Goal: Transaction & Acquisition: Purchase product/service

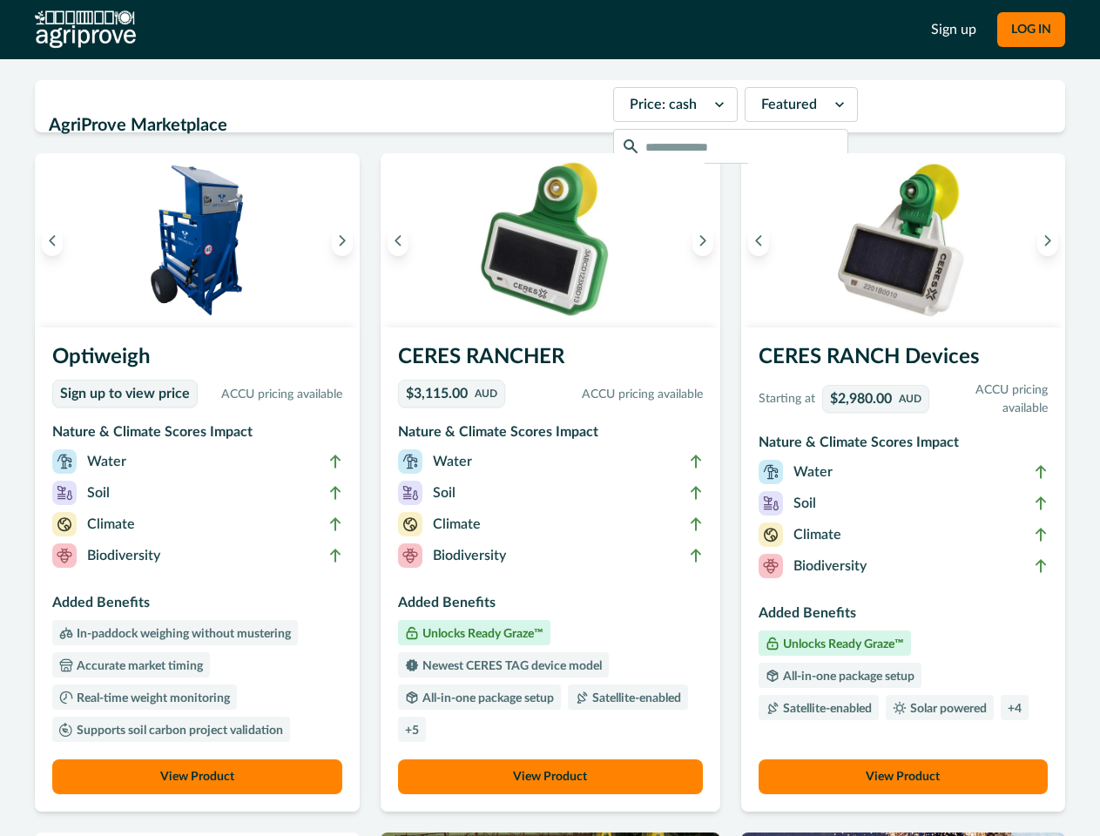
click at [1031, 30] on button "LOG IN" at bounding box center [1032, 29] width 68 height 35
click at [52, 240] on icon "Previous image" at bounding box center [52, 240] width 12 height 12
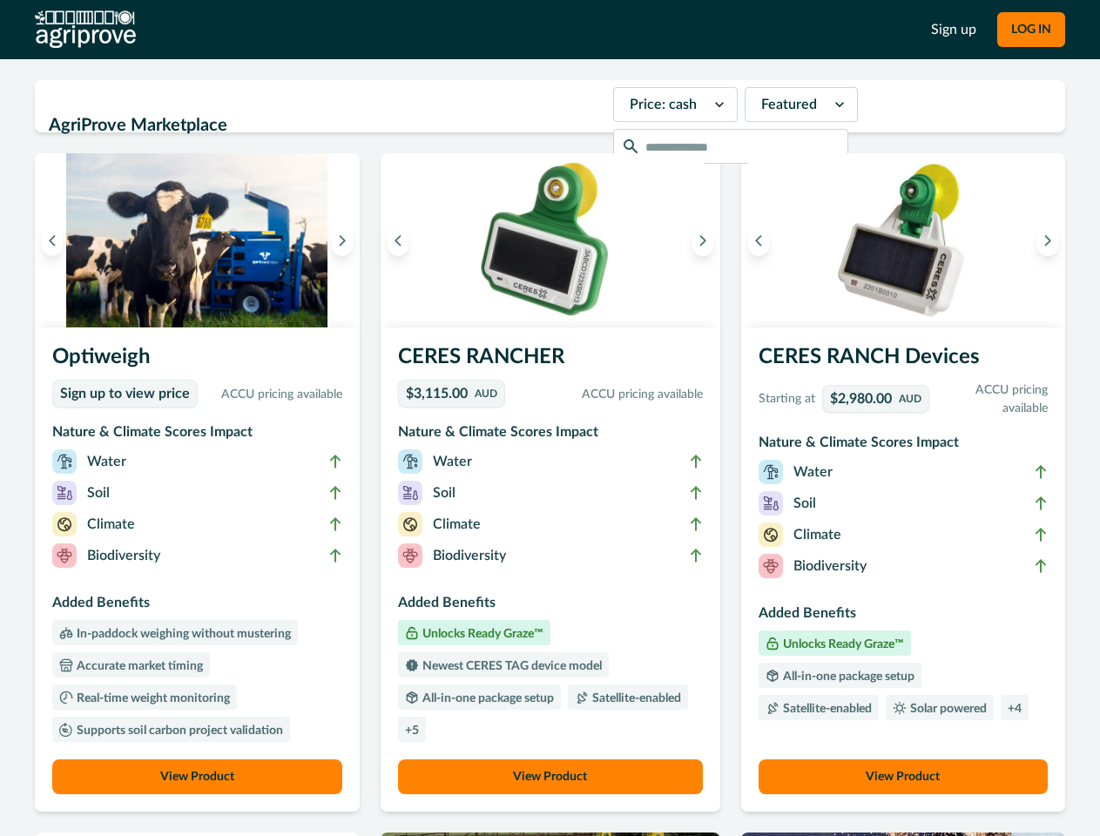
click at [347, 240] on icon "Next image" at bounding box center [342, 240] width 12 height 12
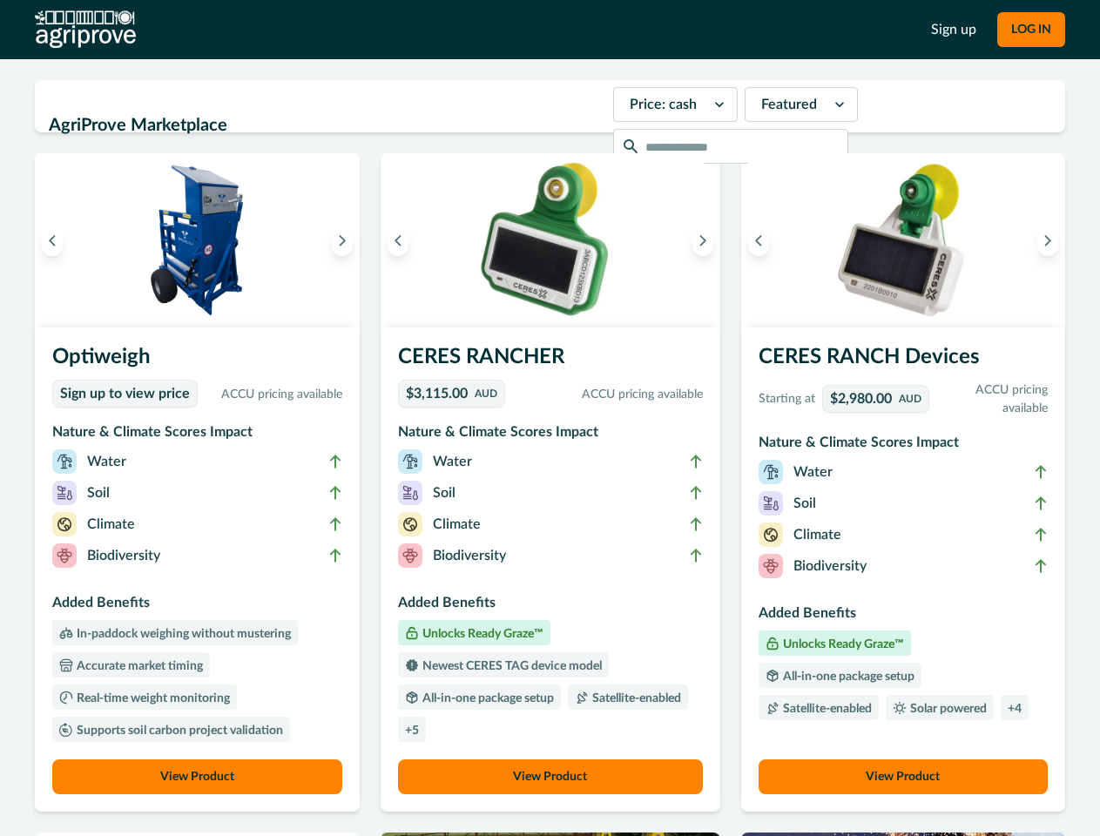
click at [200, 570] on li "Biodiversity" at bounding box center [197, 559] width 290 height 31
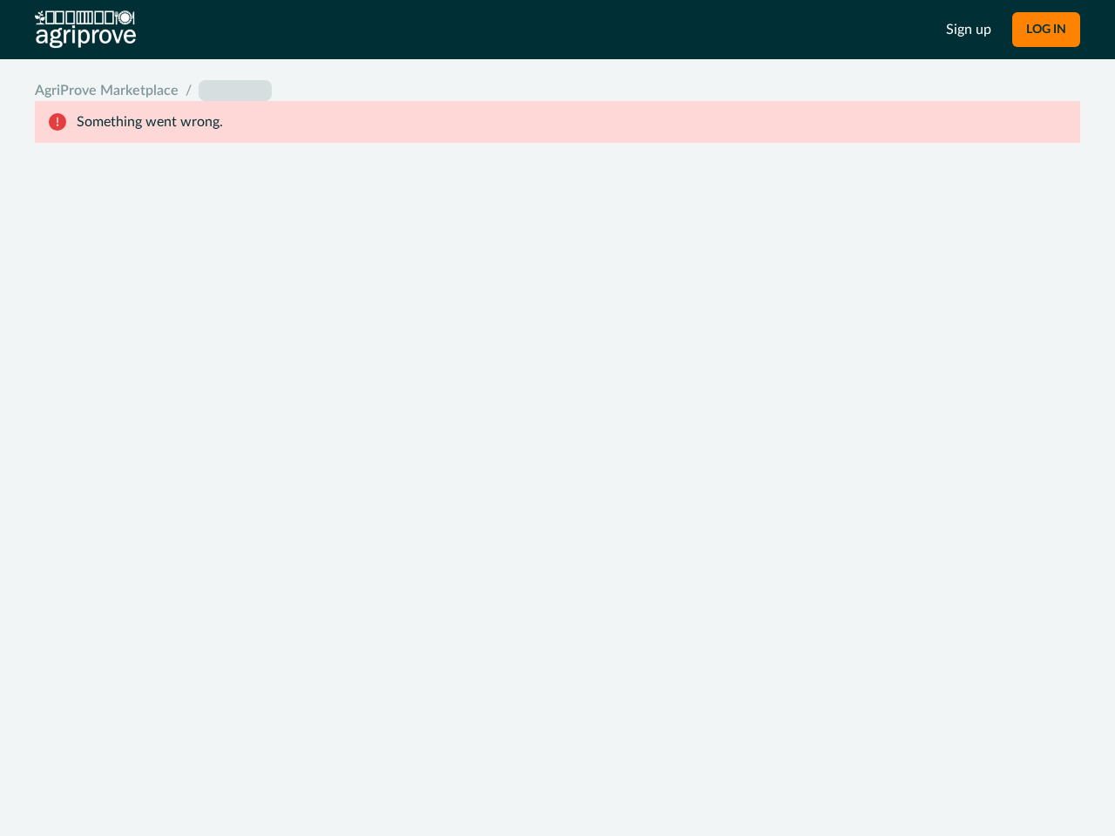
click at [200, 777] on div "System Error Something went wrong An unexpected error occurred. If this continu…" at bounding box center [557, 418] width 1115 height 836
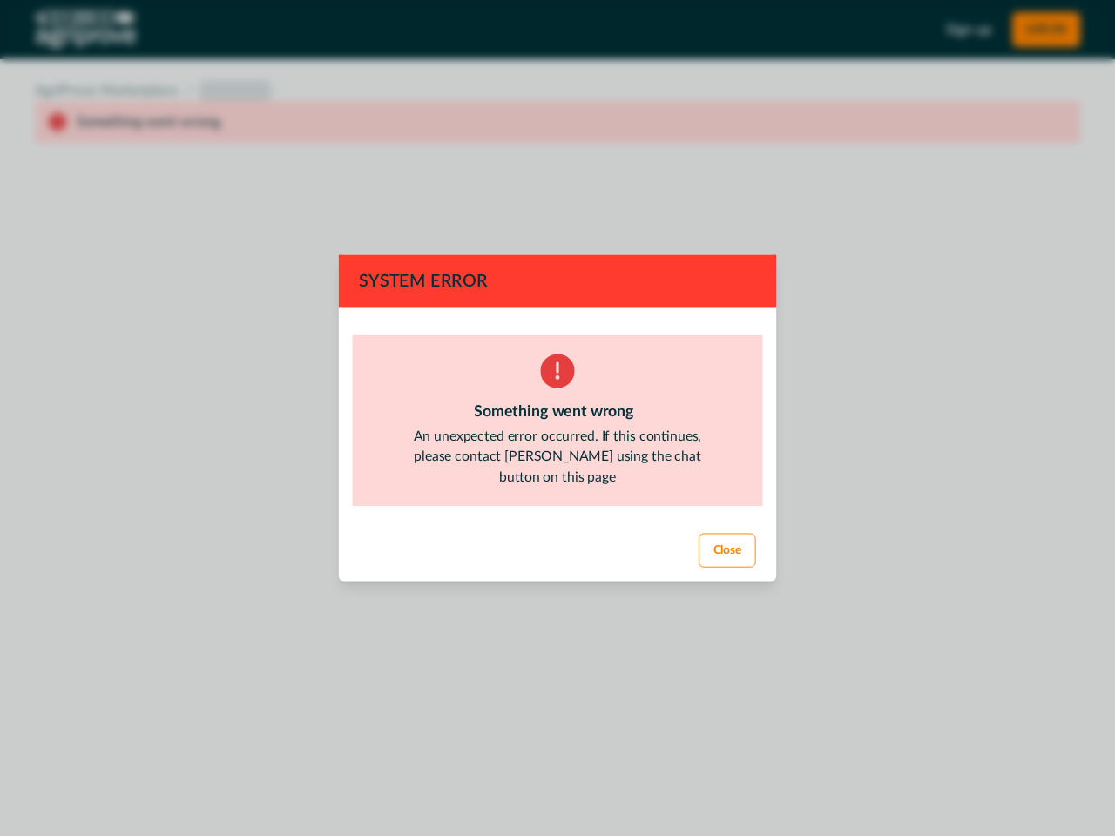
click at [403, 240] on div "System Error Something went wrong An unexpected error occurred. If this continu…" at bounding box center [557, 418] width 1115 height 836
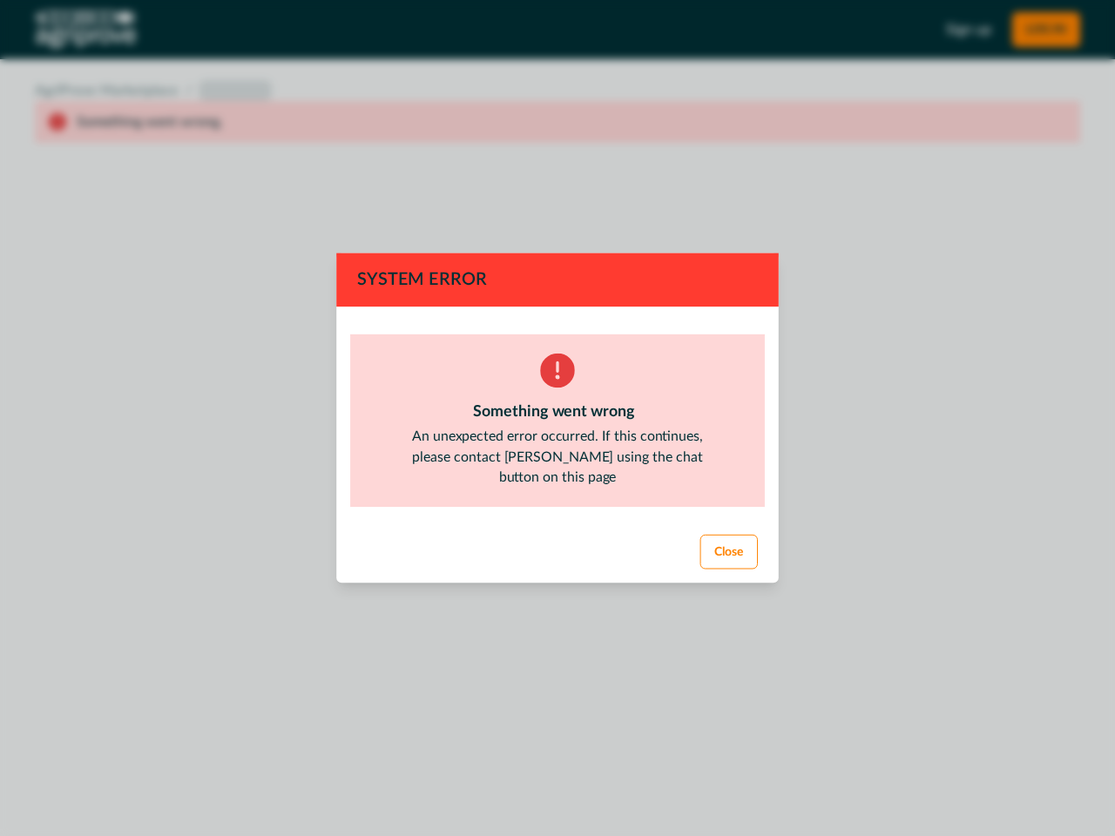
click at [698, 240] on div "System Error Something went wrong An unexpected error occurred. If this continu…" at bounding box center [557, 418] width 1115 height 836
click at [550, 570] on footer "Close" at bounding box center [558, 553] width 446 height 63
click at [550, 777] on div "System Error Something went wrong An unexpected error occurred. If this continu…" at bounding box center [557, 418] width 1115 height 836
